Goal: Task Accomplishment & Management: Manage account settings

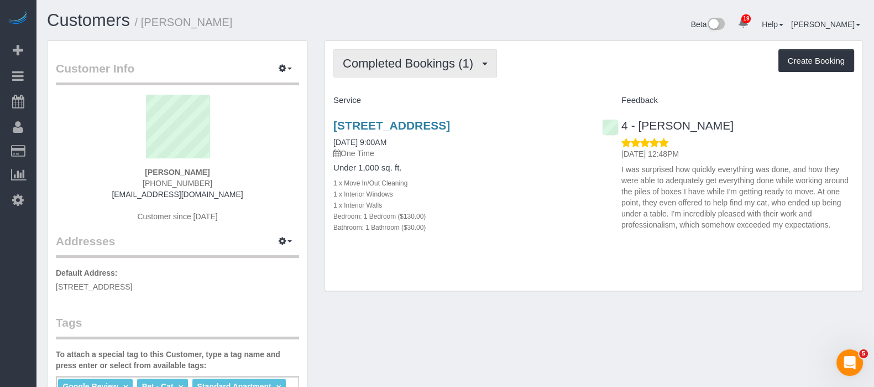
click at [475, 68] on span "Completed Bookings (1)" at bounding box center [411, 63] width 136 height 14
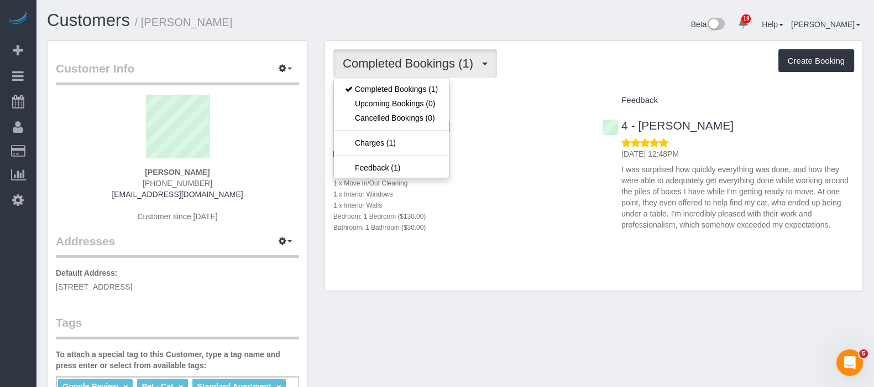
drag, startPoint x: 549, startPoint y: 181, endPoint x: 596, endPoint y: 171, distance: 47.4
click at [551, 173] on h4 "Under 1,000 sq. ft." at bounding box center [459, 167] width 252 height 9
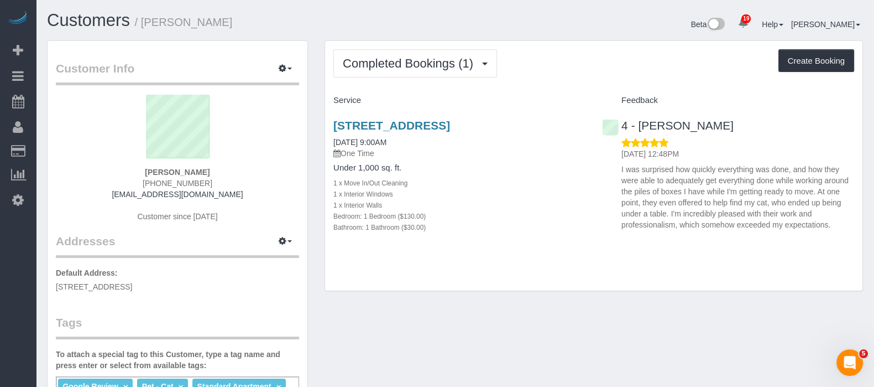
drag, startPoint x: 621, startPoint y: 169, endPoint x: 645, endPoint y: 214, distance: 51.2
click at [837, 233] on div "4 - [PERSON_NAME] [DATE] 12:48PM I was surprised how quickly everything was don…" at bounding box center [728, 172] width 269 height 126
click at [544, 173] on div "[STREET_ADDRESS] [DATE] 9:00AM One Time Under 1,000 sq. ft. 1 x Move In/Out Cle…" at bounding box center [459, 181] width 269 height 145
drag, startPoint x: 664, startPoint y: 170, endPoint x: 830, endPoint y: 217, distance: 172.4
click at [831, 224] on div "[DATE] 12:48PM I was surprised how quickly everything was done, and how they we…" at bounding box center [728, 183] width 252 height 93
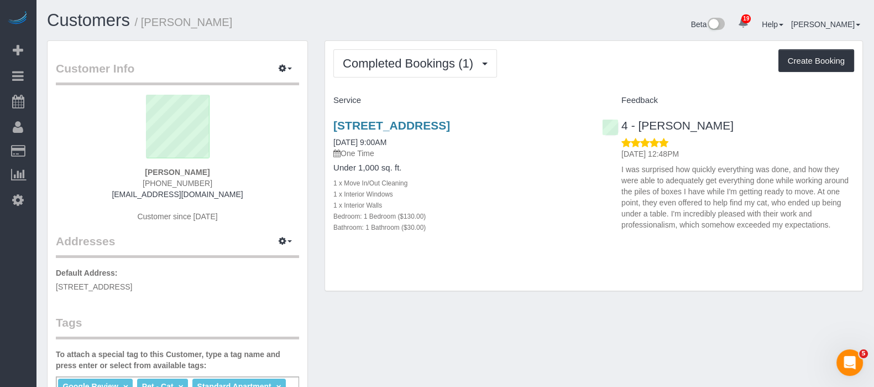
copy p "I was surprised how quickly everything was done, and how they were able to adeq…"
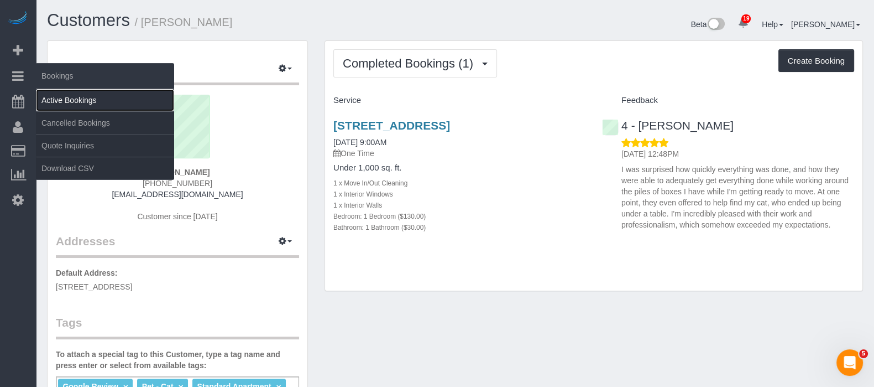
click at [96, 102] on link "Active Bookings" at bounding box center [105, 100] width 138 height 22
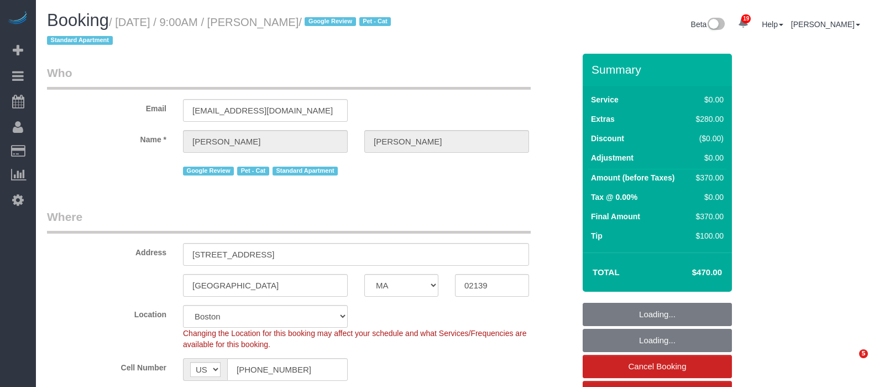
select select "MA"
select select "number:56"
select select "number:71"
select select "number:14"
select select "number:7"
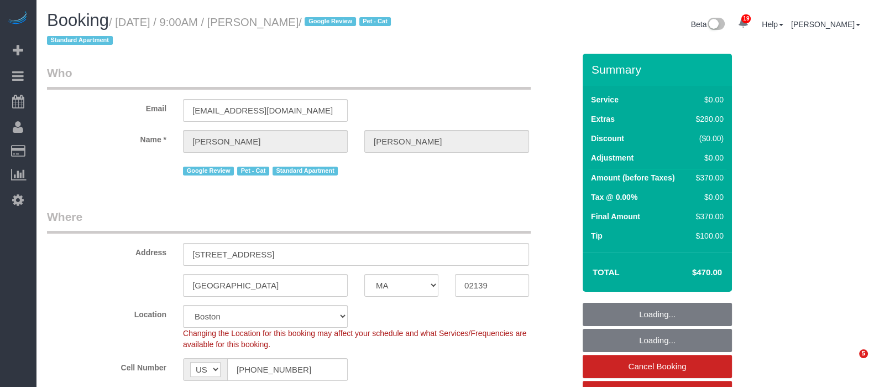
select select "object:1040"
select select "spot1"
select select "1"
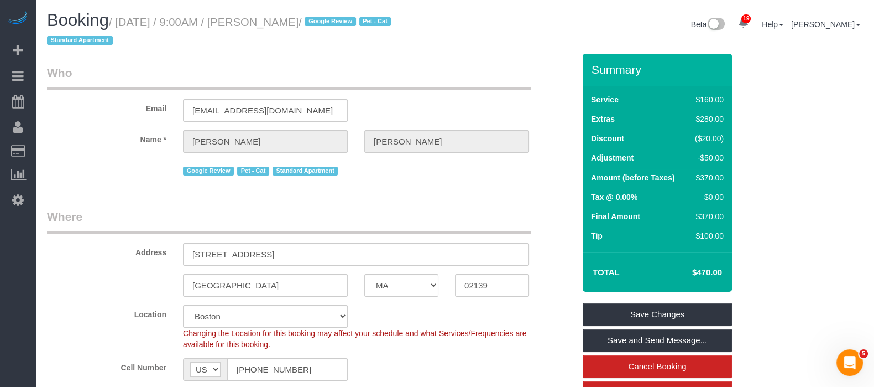
drag, startPoint x: 276, startPoint y: 26, endPoint x: 346, endPoint y: 29, distance: 69.7
click at [333, 18] on small "/ September 04, 2025 / 9:00AM / Keith Bitely / Google Review Pet - Cat Standard…" at bounding box center [220, 31] width 347 height 31
copy small "[PERSON_NAME]"
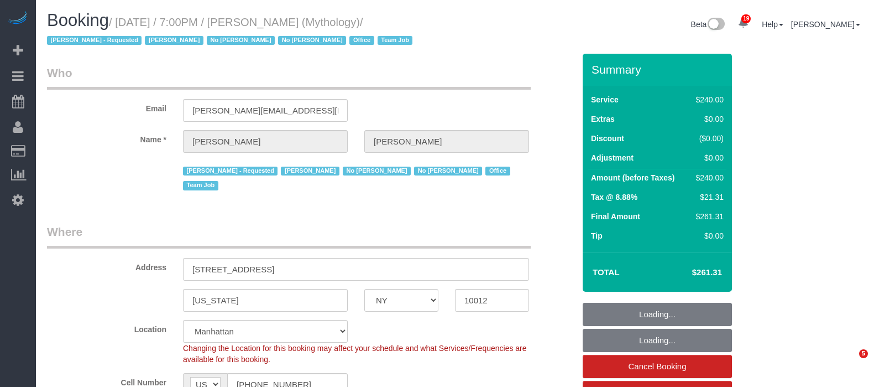
select select "NY"
select select "number:89"
select select "number:90"
select select "number:15"
select select "number:7"
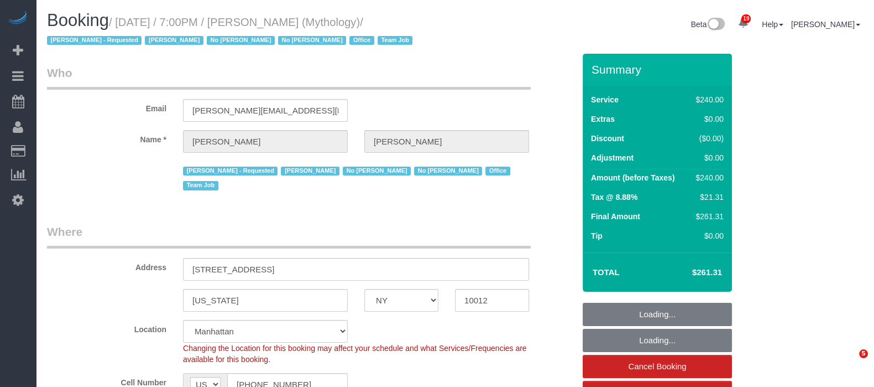
select select "object:975"
select select "2"
select select "120"
select select "spot1"
